Goal: Task Accomplishment & Management: Manage account settings

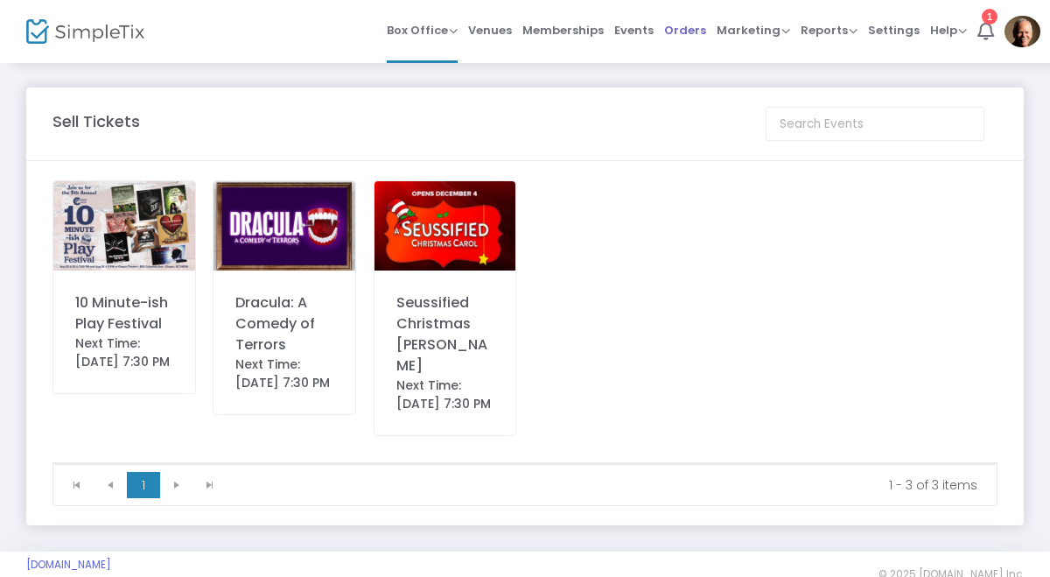
click at [703, 28] on span "Orders" at bounding box center [685, 30] width 42 height 45
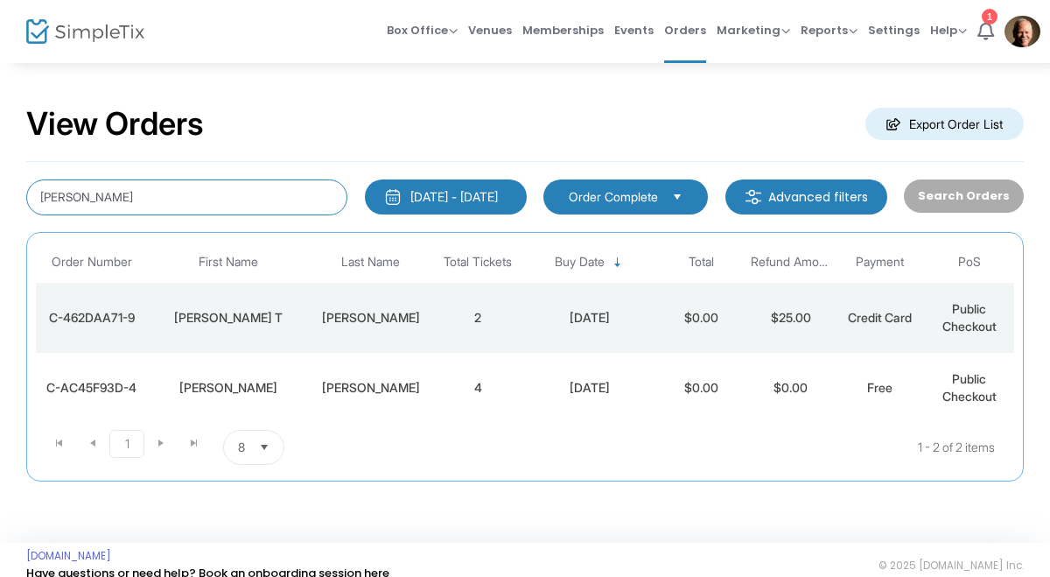
click at [274, 187] on input "[PERSON_NAME]" at bounding box center [186, 197] width 321 height 36
click at [268, 188] on input "[PERSON_NAME]" at bounding box center [186, 197] width 321 height 36
click at [157, 200] on input "[PERSON_NAME]" at bounding box center [186, 197] width 321 height 36
type input "M"
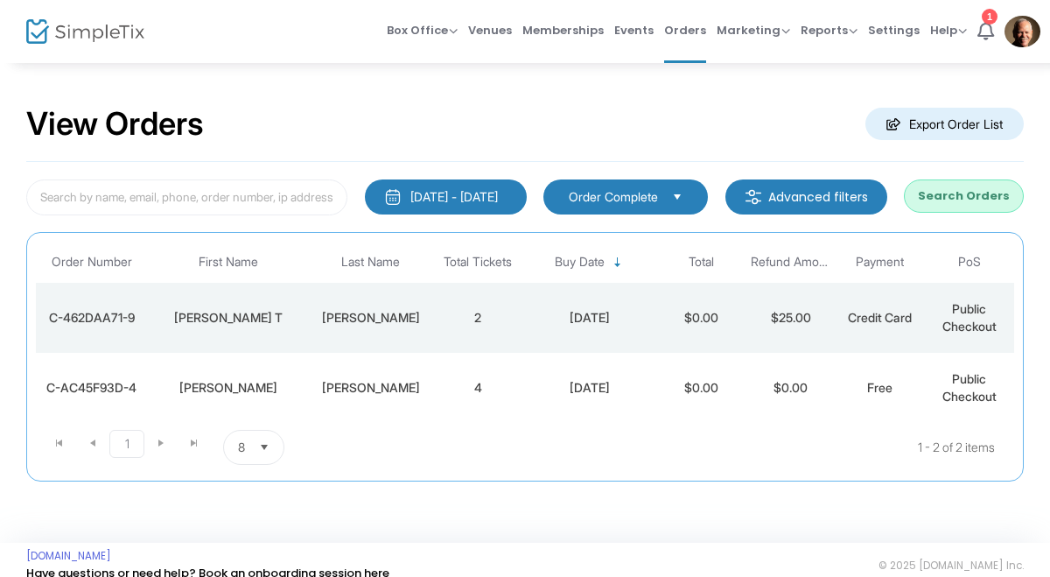
click at [998, 202] on button "Search Orders" at bounding box center [964, 195] width 120 height 33
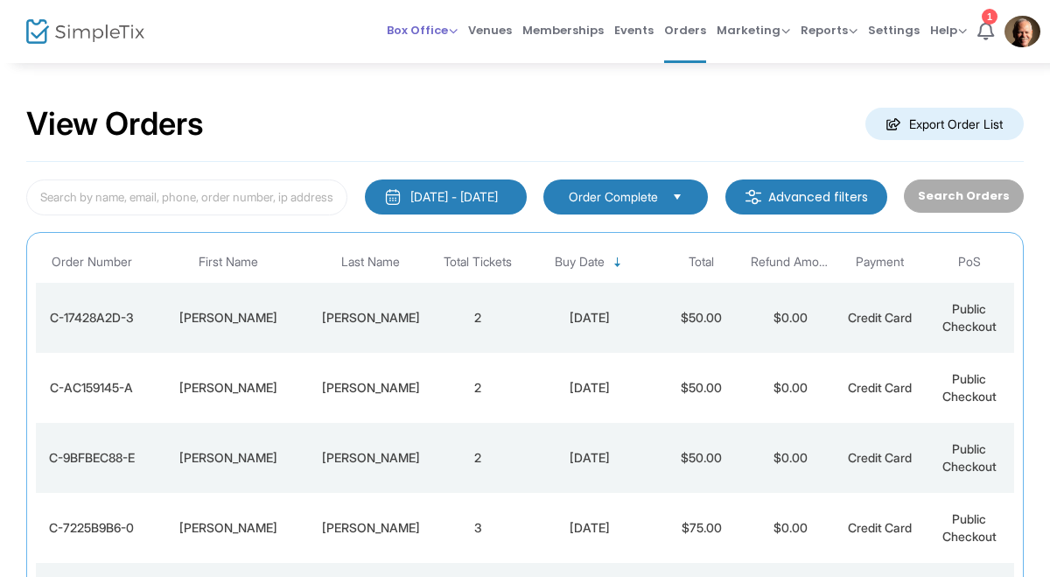
click at [444, 28] on span "Box Office" at bounding box center [422, 30] width 71 height 17
click at [454, 55] on li "Sell Tickets" at bounding box center [449, 59] width 125 height 34
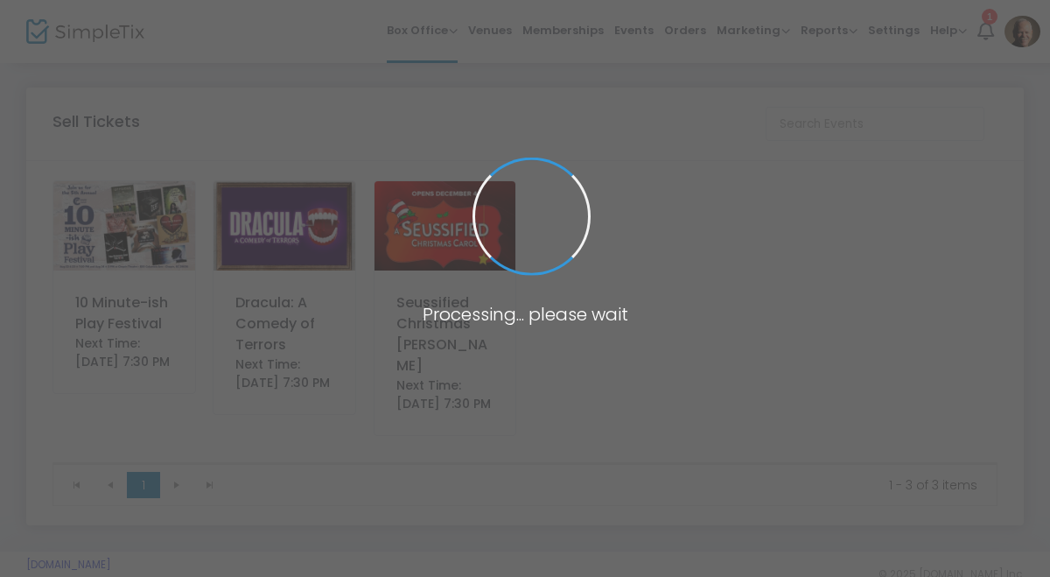
click at [155, 232] on img at bounding box center [124, 225] width 142 height 89
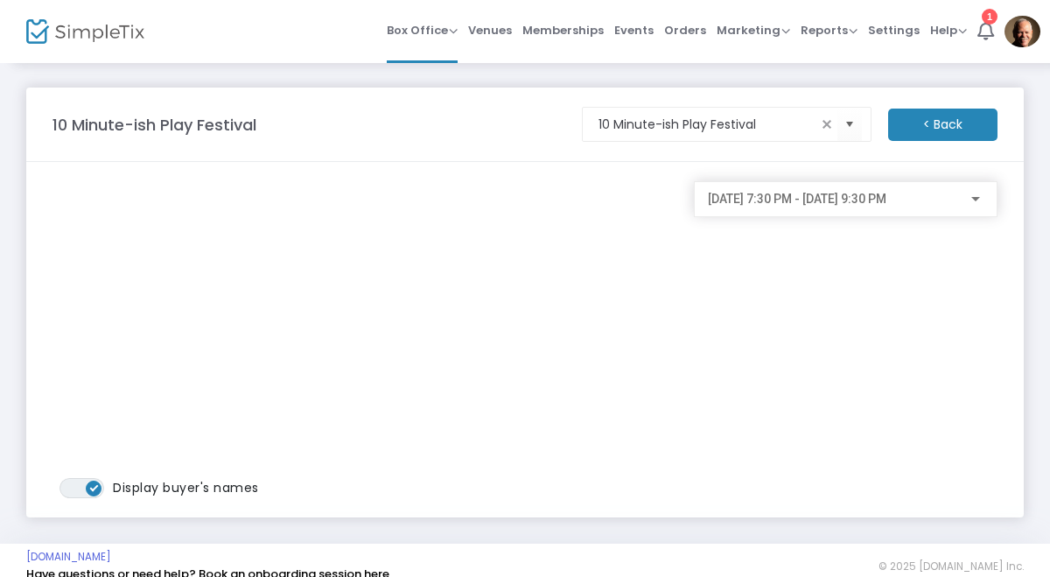
click at [969, 196] on div at bounding box center [976, 199] width 16 height 14
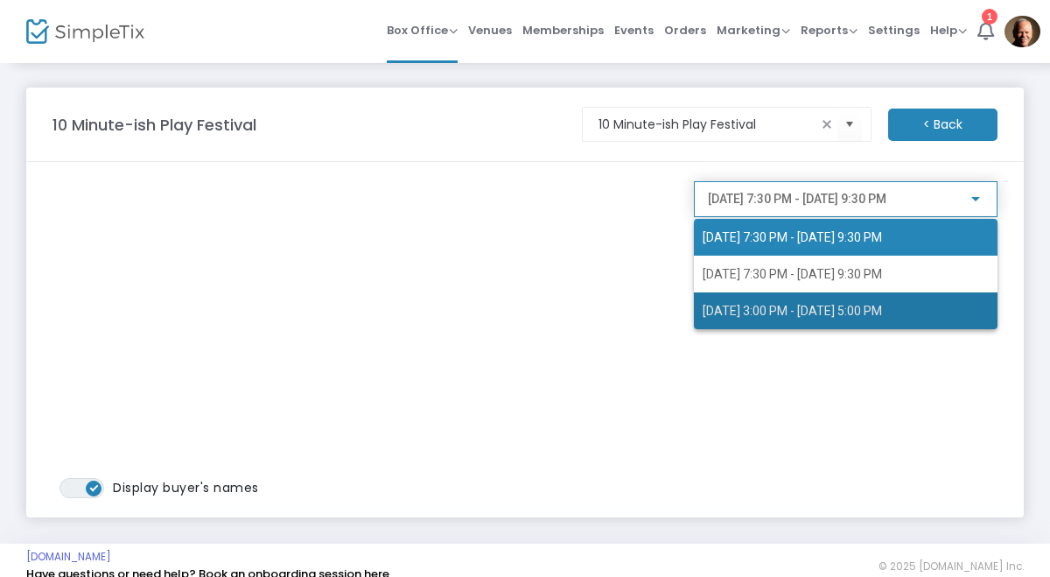
click at [868, 321] on span "[DATE] 3:00 PM - [DATE] 5:00 PM" at bounding box center [846, 310] width 286 height 37
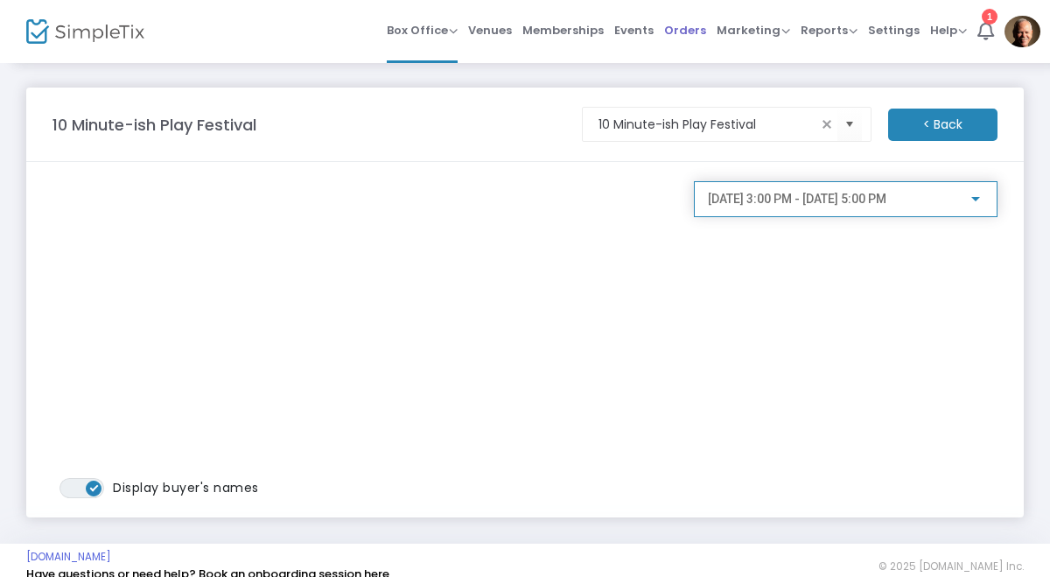
click at [691, 36] on span "Orders" at bounding box center [685, 30] width 42 height 45
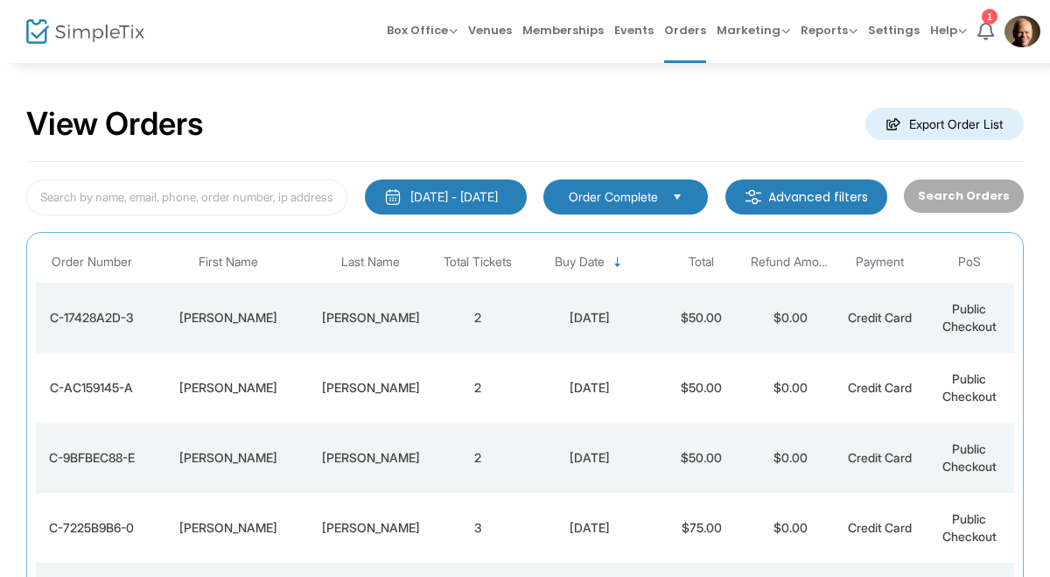
click at [429, 191] on div "[DATE] - [DATE]" at bounding box center [453, 196] width 87 height 17
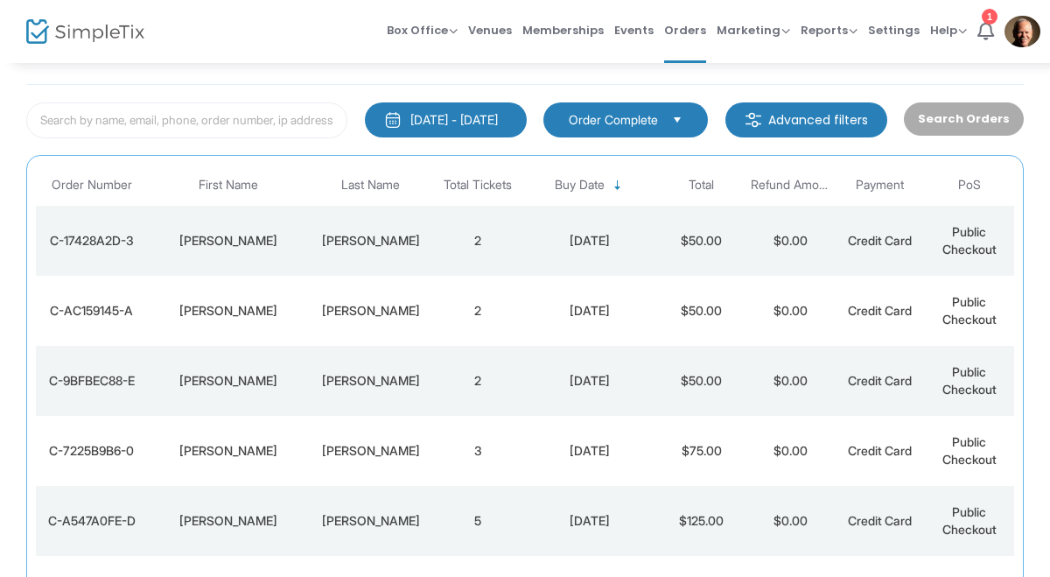
scroll to position [86, 0]
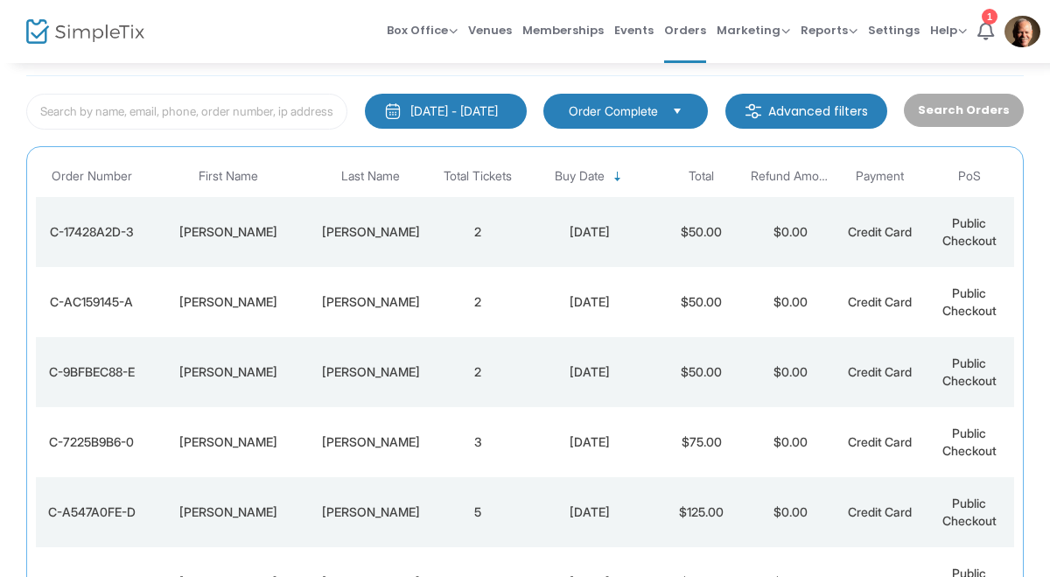
click at [480, 106] on div "[DATE] - [DATE]" at bounding box center [453, 110] width 87 height 17
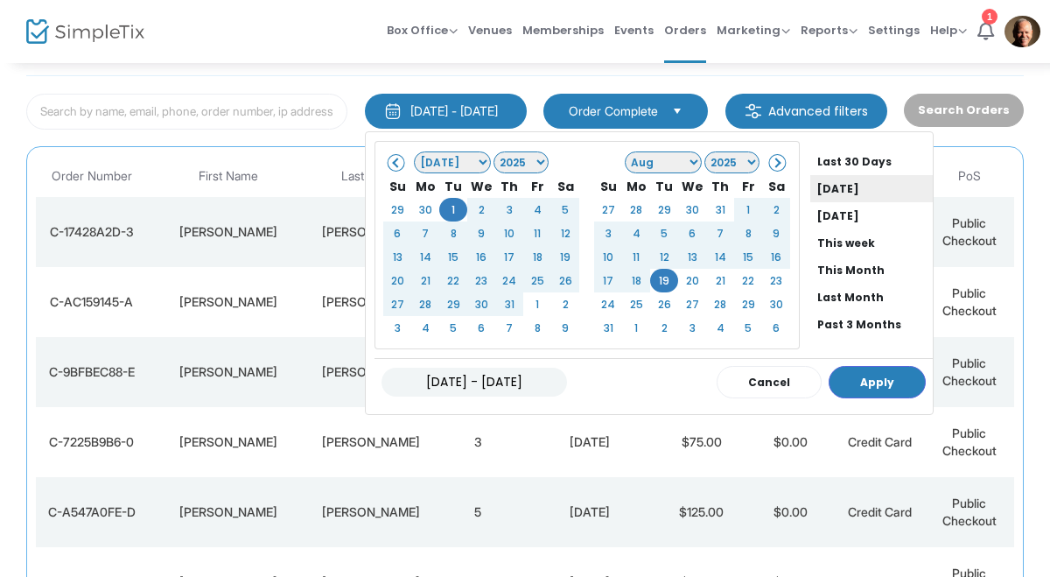
click at [828, 189] on li "[DATE]" at bounding box center [871, 188] width 122 height 27
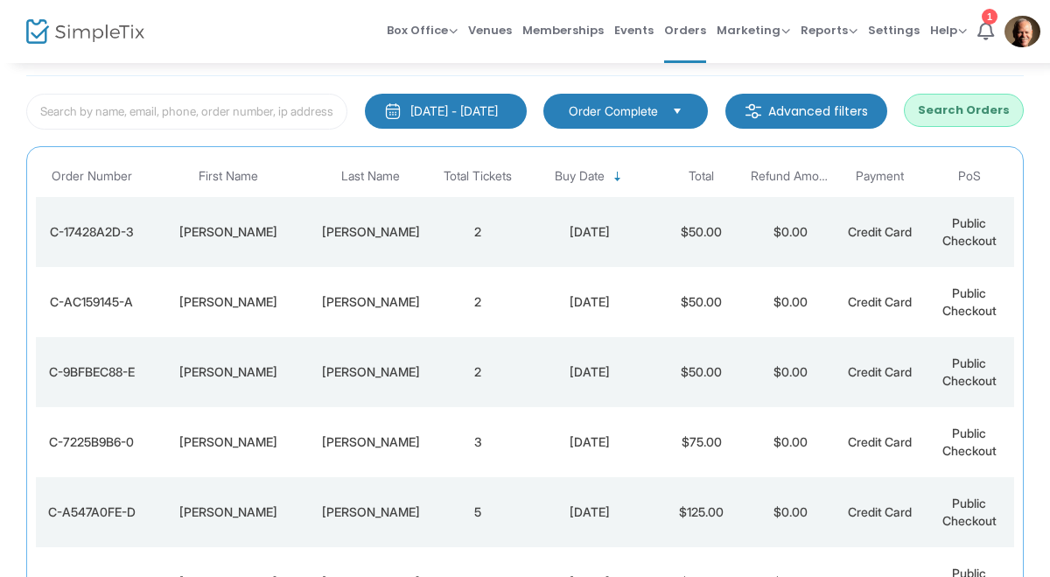
click at [976, 106] on button "Search Orders" at bounding box center [964, 110] width 120 height 33
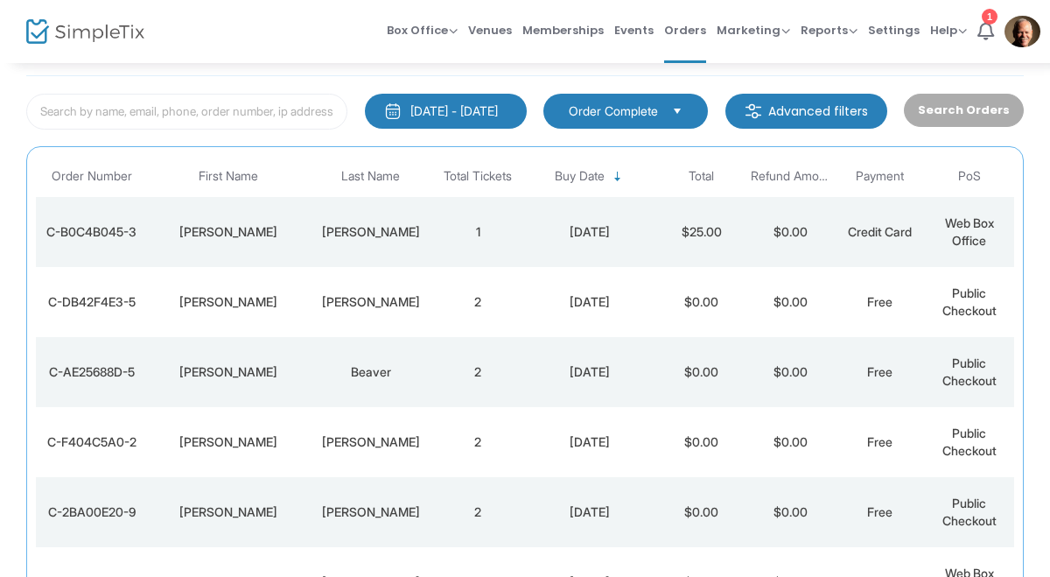
click at [140, 233] on div "C-B0C4B045-3" at bounding box center [91, 231] width 103 height 17
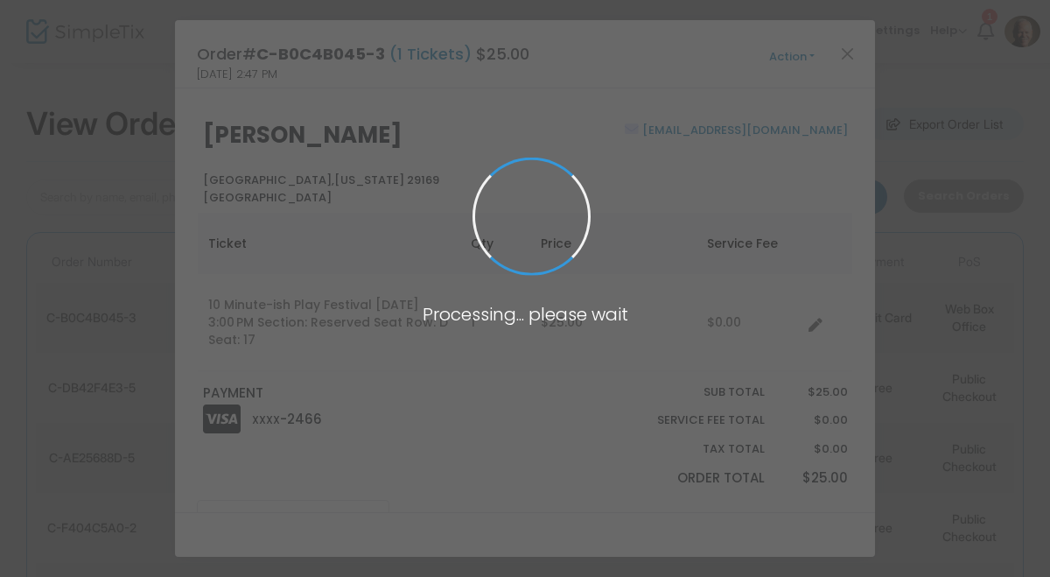
scroll to position [0, 0]
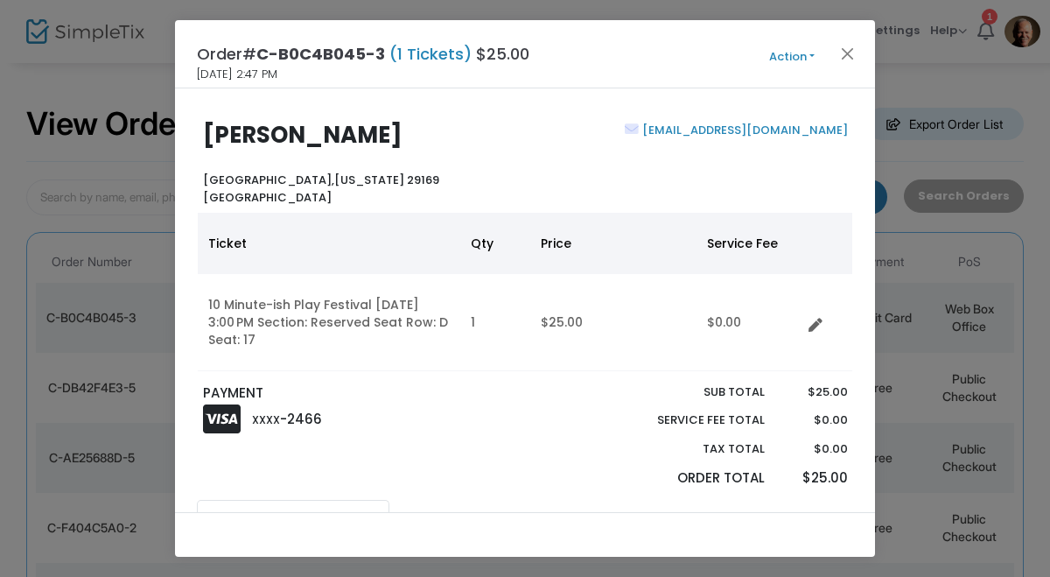
click at [795, 63] on button "Action" at bounding box center [791, 56] width 105 height 19
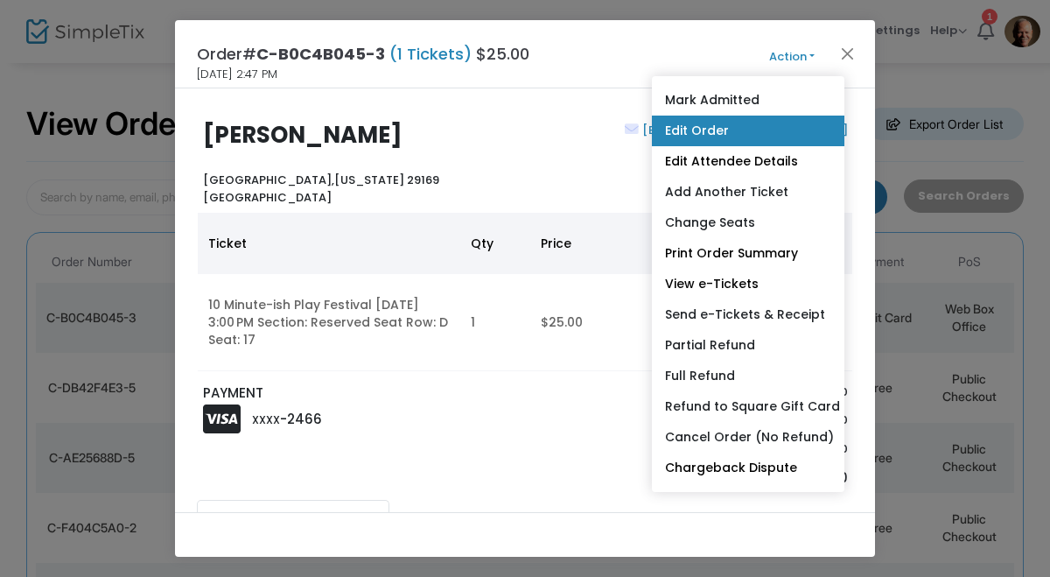
click at [704, 130] on link "Edit Order" at bounding box center [748, 130] width 192 height 31
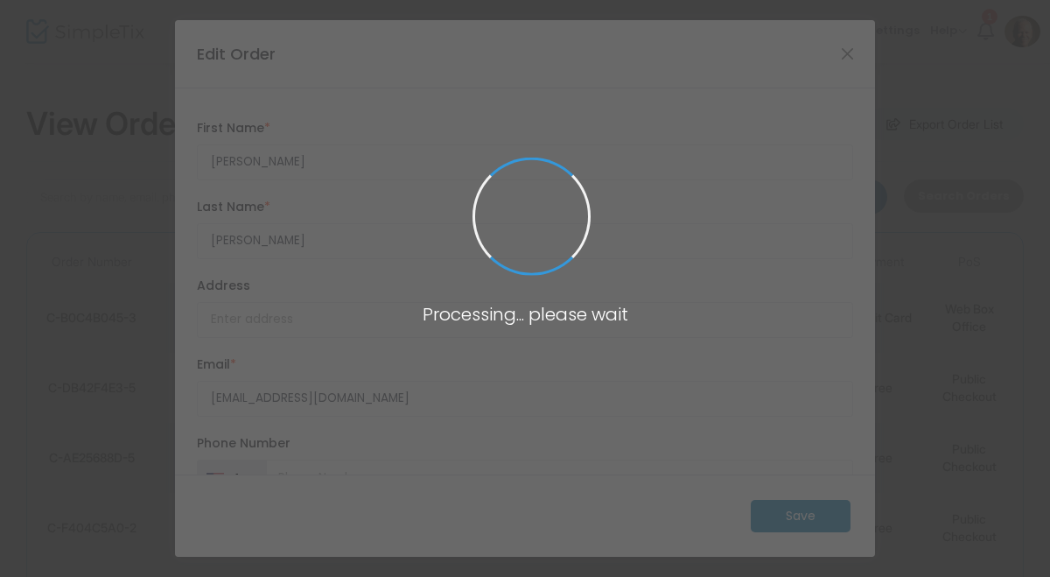
type input "[GEOGRAPHIC_DATA]"
type input "[US_STATE]"
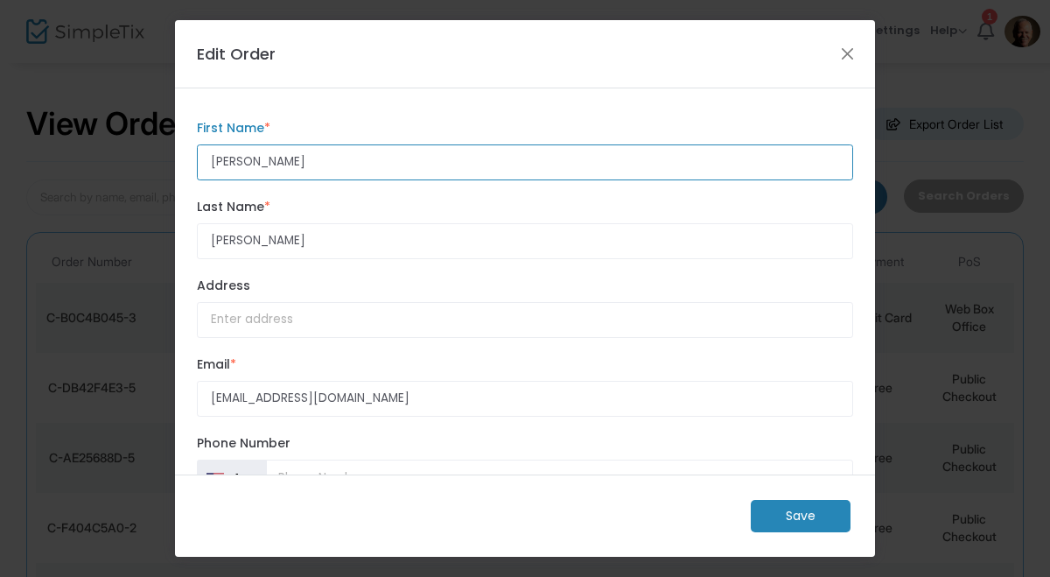
click at [346, 164] on input "[PERSON_NAME]" at bounding box center [525, 162] width 656 height 36
type input "J"
type input "[PERSON_NAME]"
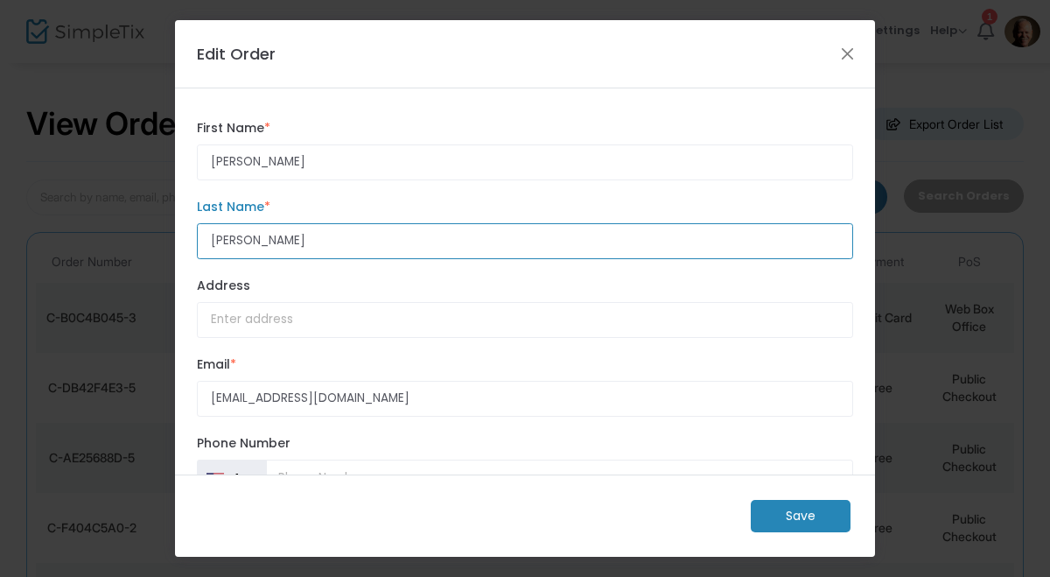
click at [321, 248] on input "[PERSON_NAME]" at bounding box center [525, 241] width 656 height 36
type input "C"
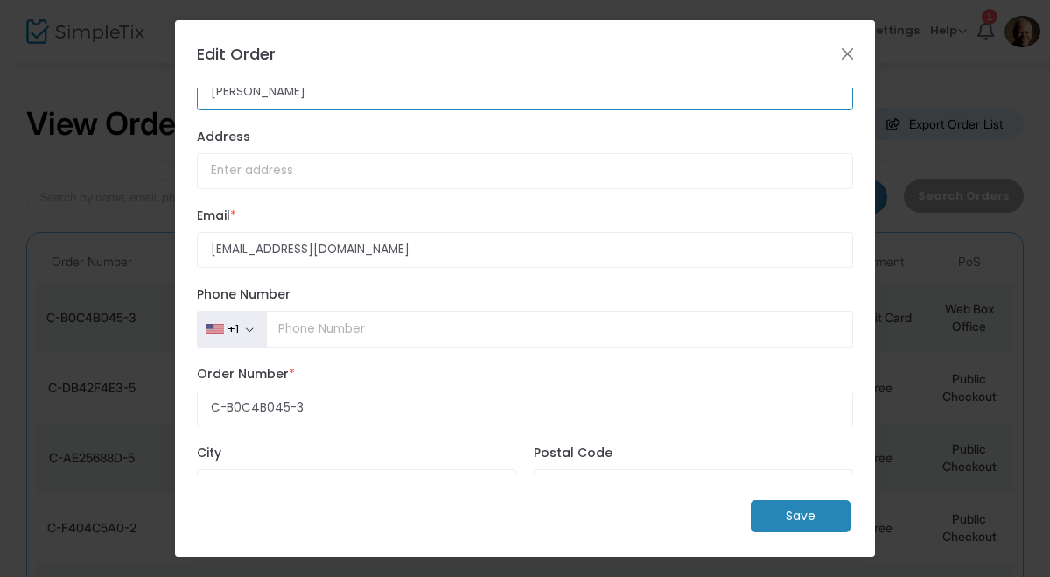
scroll to position [150, 0]
type input "[PERSON_NAME]"
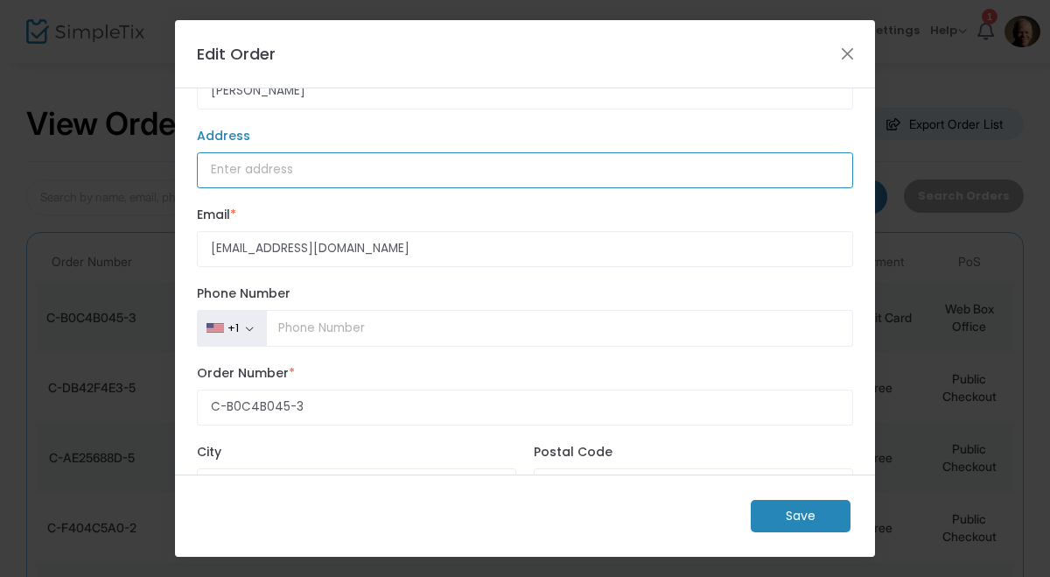
click at [424, 185] on input "Address" at bounding box center [525, 170] width 656 height 36
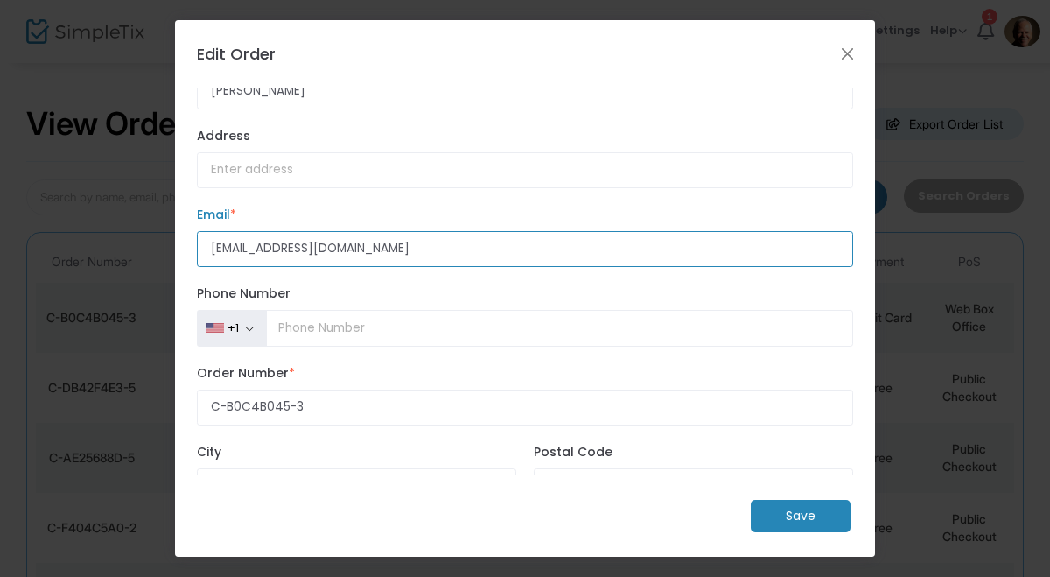
click at [385, 267] on input "[EMAIL_ADDRESS][DOMAIN_NAME]" at bounding box center [525, 249] width 656 height 36
type input "v"
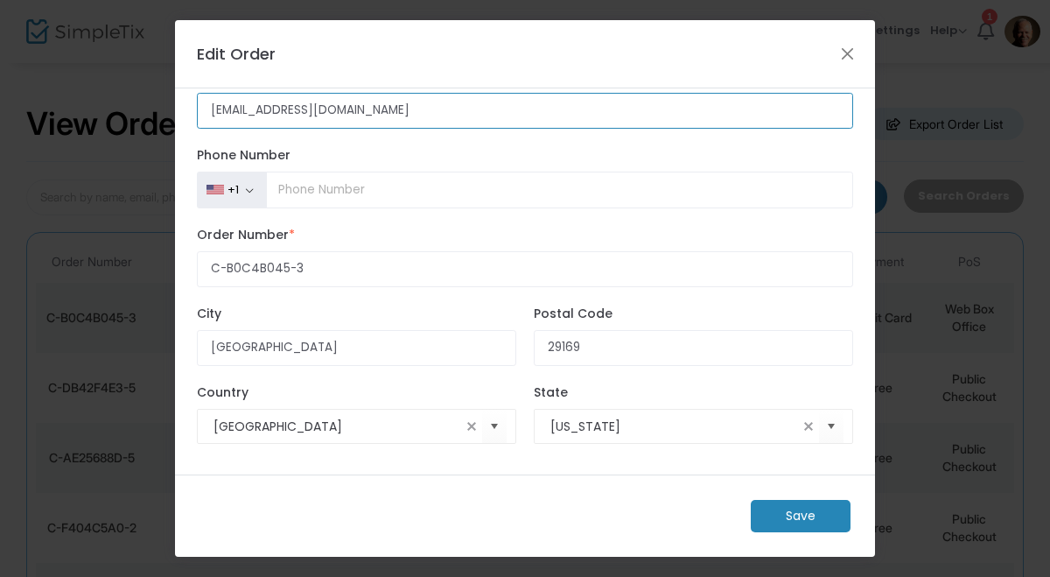
scroll to position [290, 0]
type input "[EMAIL_ADDRESS][DOMAIN_NAME]"
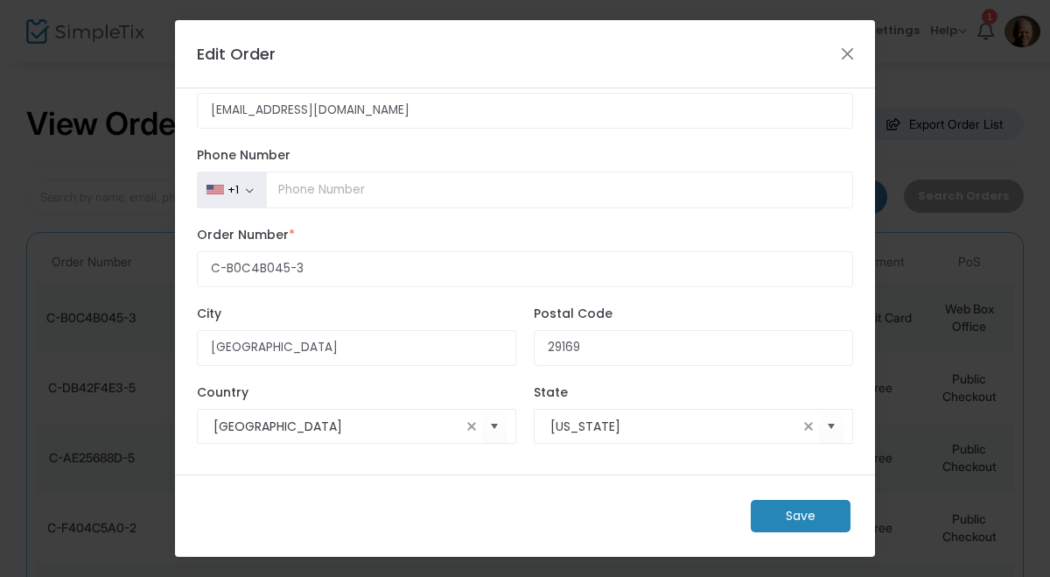
click at [813, 513] on m-button "Save" at bounding box center [801, 516] width 100 height 32
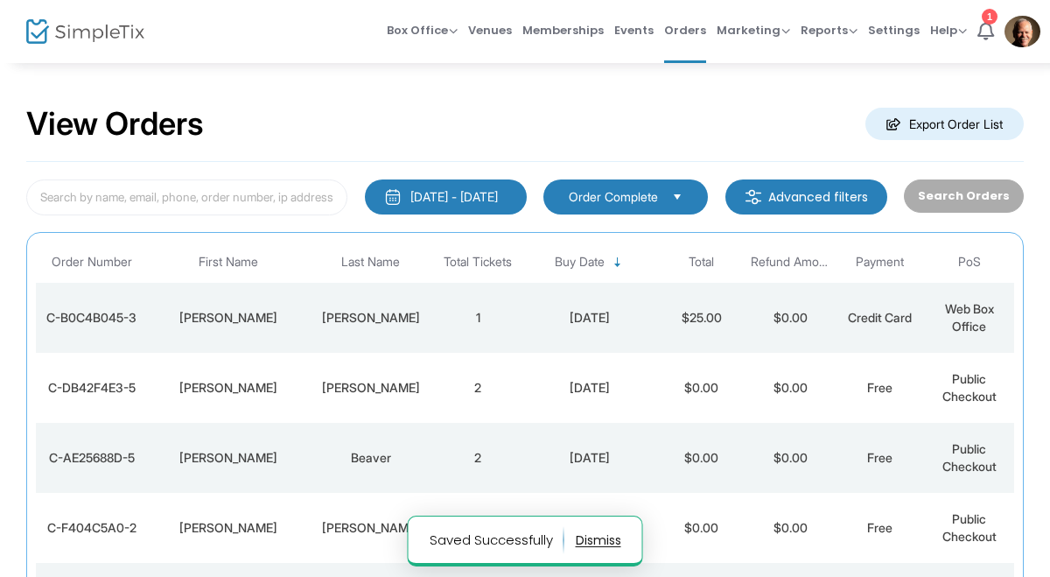
click at [738, 115] on div "View Orders Export Order List" at bounding box center [524, 124] width 997 height 74
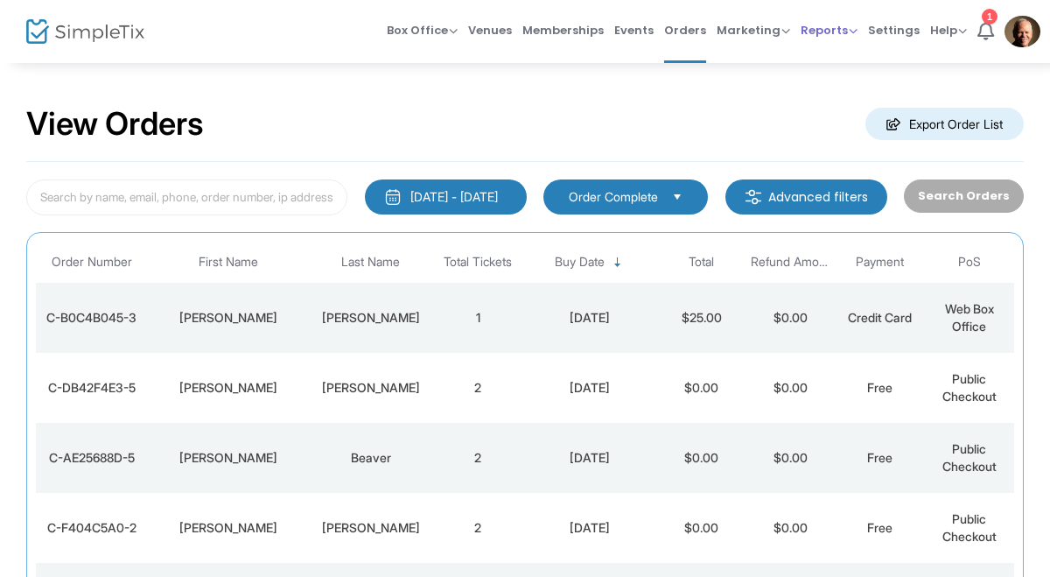
click at [833, 31] on span "Reports" at bounding box center [829, 30] width 57 height 17
click at [871, 95] on li "Sales Reports" at bounding box center [858, 93] width 114 height 34
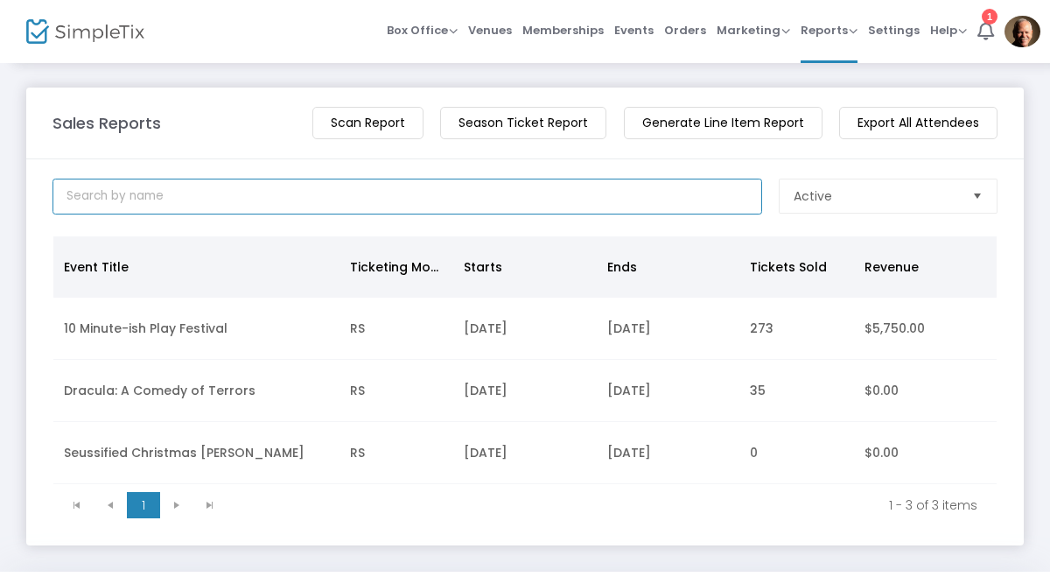
click at [689, 198] on input at bounding box center [407, 196] width 710 height 36
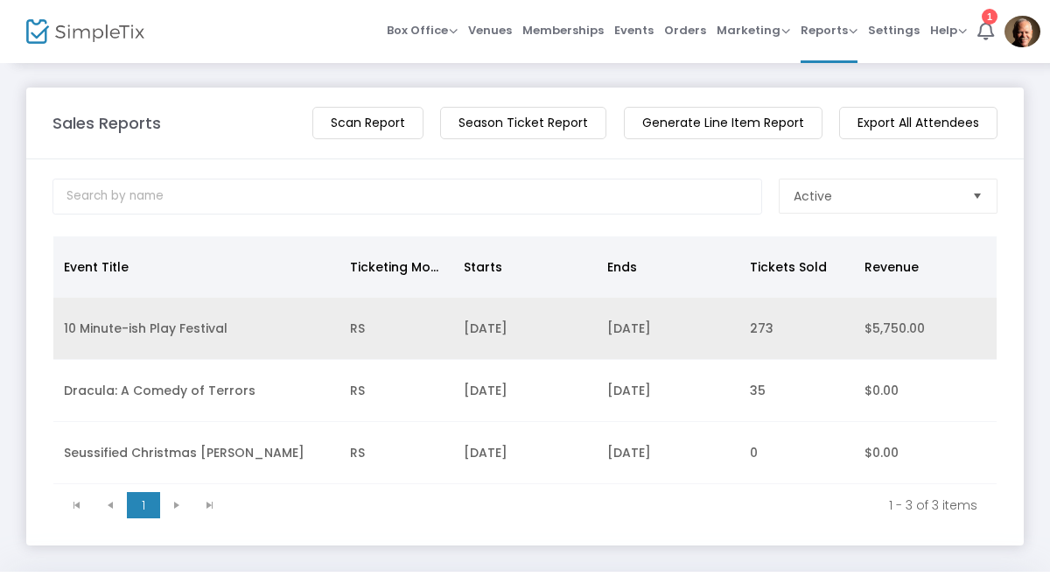
click at [710, 343] on td "[DATE]" at bounding box center [668, 328] width 143 height 62
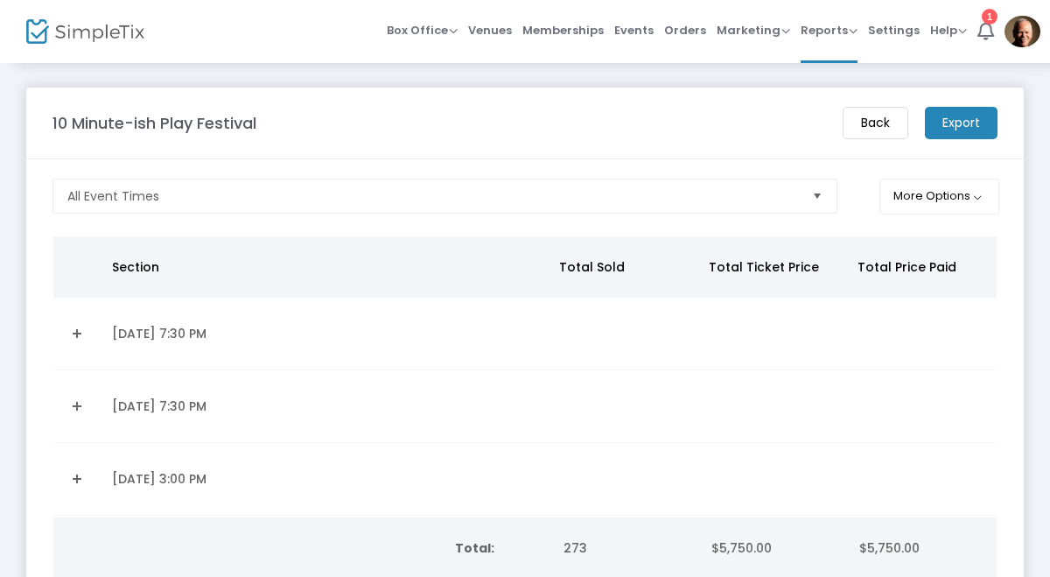
click at [971, 122] on m-button "Export" at bounding box center [961, 123] width 73 height 32
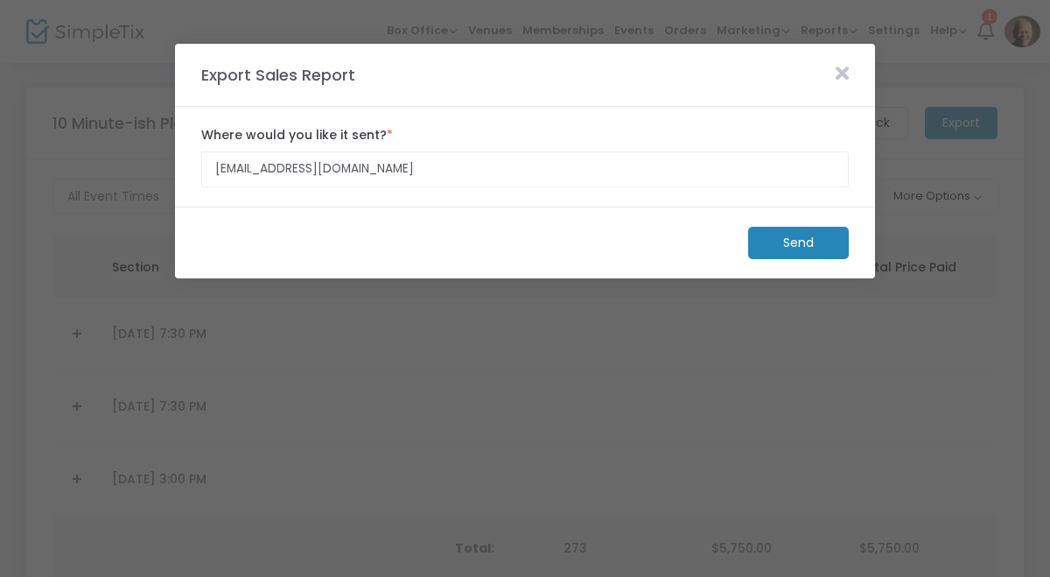
click at [812, 250] on m-button "Send" at bounding box center [798, 243] width 101 height 32
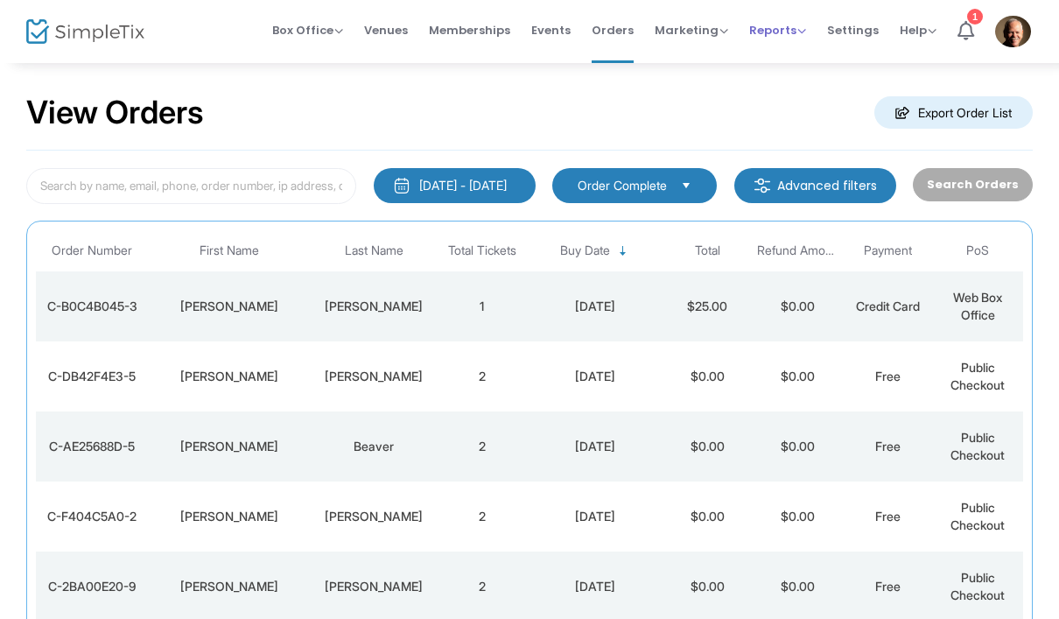
click at [789, 35] on span "Reports" at bounding box center [777, 30] width 57 height 17
